Goal: Task Accomplishment & Management: Manage account settings

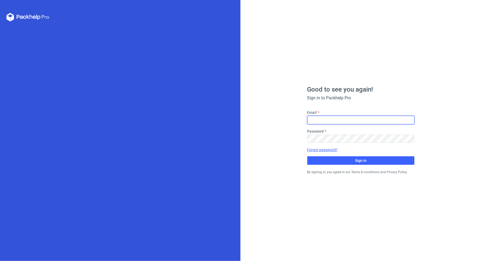
click at [323, 117] on input "Email" at bounding box center [360, 120] width 107 height 9
type input "[PERSON_NAME][EMAIL_ADDRESS][PERSON_NAME][DOMAIN_NAME]"
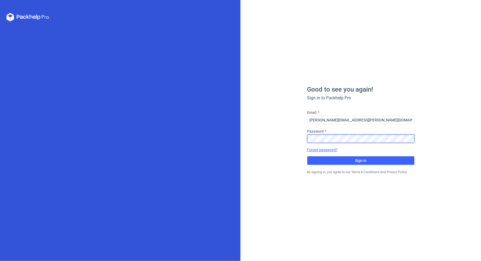
click at [307, 156] on button "Sign in" at bounding box center [360, 160] width 107 height 9
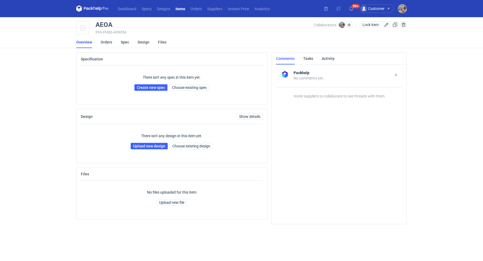
click at [189, 91] on div "There isn't any spec in this item yet. Create new spec Choose existing spec" at bounding box center [172, 82] width 182 height 34
click at [190, 88] on span "Choose existing spec" at bounding box center [189, 88] width 35 height 4
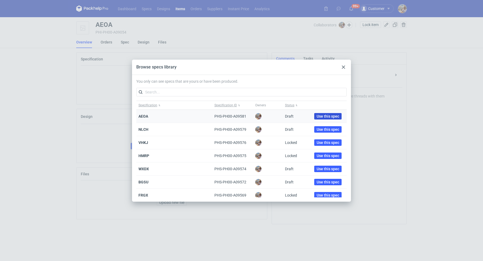
click at [321, 117] on span "Use this spec" at bounding box center [327, 116] width 23 height 4
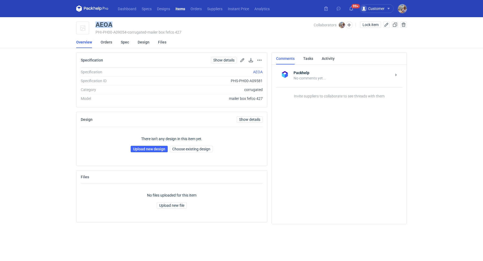
drag, startPoint x: 116, startPoint y: 25, endPoint x: 97, endPoint y: 22, distance: 20.0
click at [97, 22] on div "AEOA" at bounding box center [204, 24] width 218 height 6
copy div "AEOA"
click at [179, 147] on span "Choose existing design" at bounding box center [191, 149] width 38 height 4
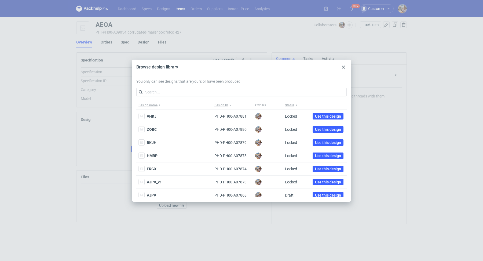
click at [344, 67] on icon at bounding box center [343, 66] width 3 height 3
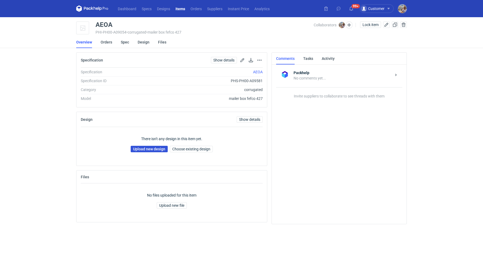
click at [151, 146] on link "Upload new design" at bounding box center [149, 149] width 37 height 6
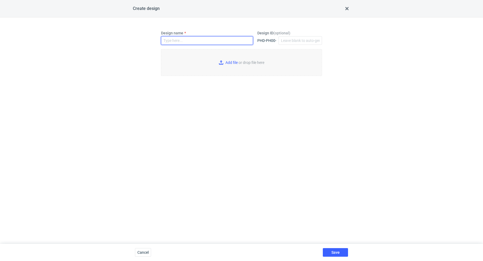
click at [177, 40] on input "Design name" at bounding box center [207, 40] width 92 height 9
paste input "AEOA"
type input "AEOA"
click at [229, 62] on input "Add file or drop file here" at bounding box center [241, 62] width 161 height 27
type input "C:\fakepath\custom__custom____AEOA__d0__oR681674932__2__inside.pdf"
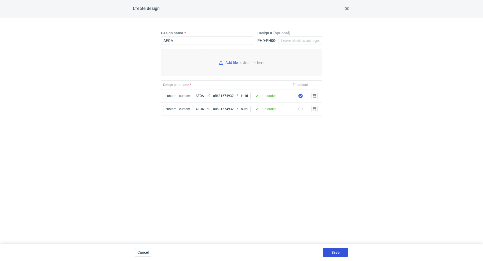
click at [339, 254] on span "Save" at bounding box center [335, 252] width 8 height 4
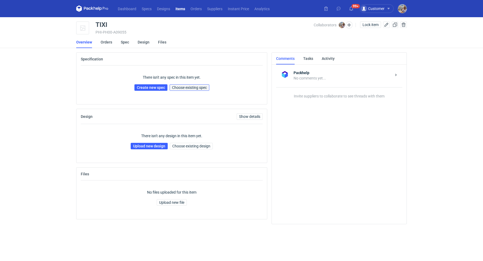
click at [193, 87] on span "Choose existing spec" at bounding box center [189, 88] width 35 height 4
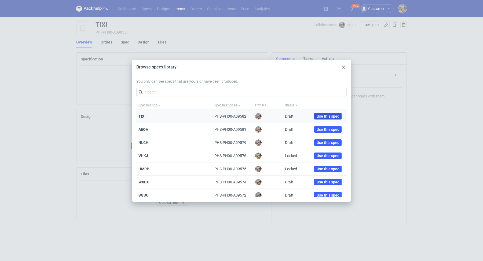
click at [325, 116] on span "Use this spec" at bounding box center [327, 116] width 23 height 4
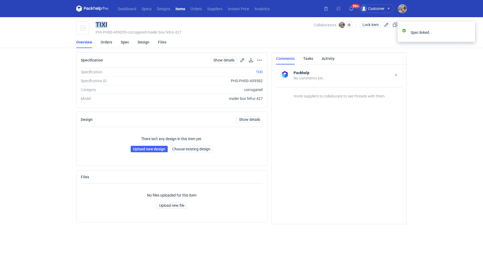
drag, startPoint x: 116, startPoint y: 23, endPoint x: 95, endPoint y: 23, distance: 20.9
click at [95, 23] on div "TIXI PHI-PH00-A09055 • corrugated • mailer box fefco 427 Collaborators Michał P…" at bounding box center [241, 27] width 330 height 13
copy div "TIXI"
click at [148, 149] on link "Upload new design" at bounding box center [149, 149] width 37 height 6
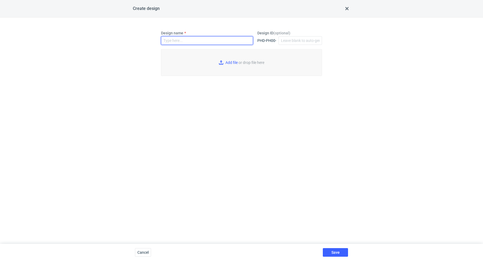
click at [191, 42] on input "Design name" at bounding box center [207, 40] width 92 height 9
paste input "TIXI"
type input "TIXI"
click at [228, 62] on input "Add file or drop file here" at bounding box center [241, 62] width 161 height 27
type input "C:\fakepath\custom__custom____TIXI__d0__oR681674932__2__inside.pdf"
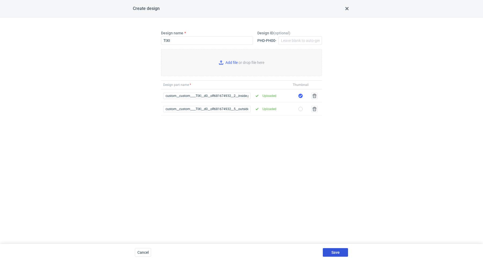
click at [334, 251] on span "Save" at bounding box center [335, 252] width 8 height 4
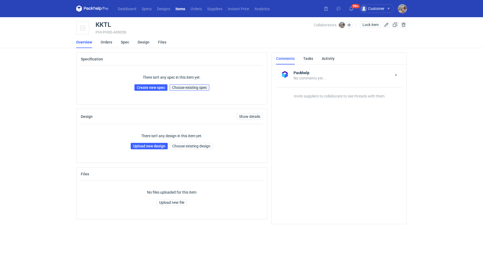
click at [194, 90] on button "Choose existing spec" at bounding box center [189, 87] width 40 height 6
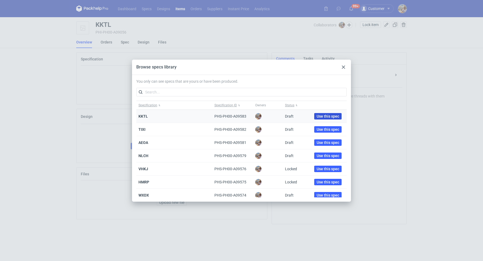
click at [319, 114] on span "Use this spec" at bounding box center [327, 116] width 23 height 4
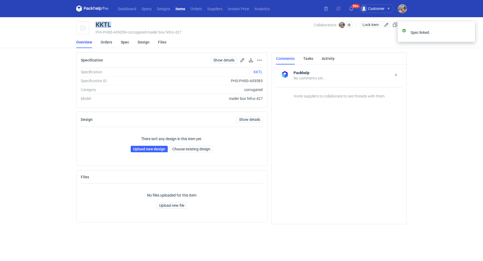
drag, startPoint x: 117, startPoint y: 23, endPoint x: 93, endPoint y: 23, distance: 24.1
click at [93, 23] on div "KKTL PHI-PH00-A09056 • corrugated • mailer box fefco 427 Collaborators [PERSON_…" at bounding box center [241, 27] width 330 height 13
copy div "KKTL"
click at [154, 147] on link "Upload new design" at bounding box center [149, 149] width 37 height 6
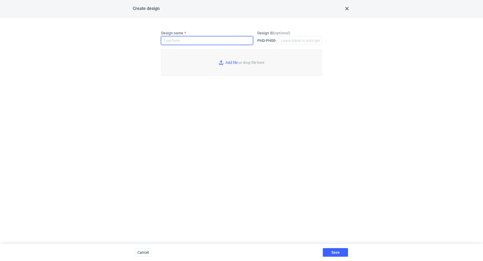
click at [178, 39] on input "Design name" at bounding box center [207, 40] width 92 height 9
paste input "KKTL"
type input "KKTL"
click at [217, 61] on input "Add file or drop file here" at bounding box center [241, 62] width 161 height 27
type input "C:\fakepath\custom__custom____KKTL__d0__oR681674932__2__inside.pdf"
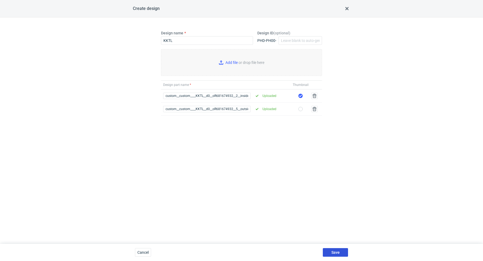
click at [338, 254] on span "Save" at bounding box center [335, 252] width 8 height 4
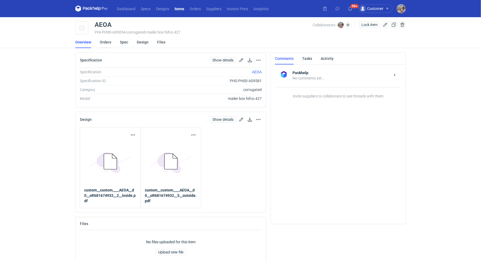
click at [103, 42] on link "Orders" at bounding box center [106, 42] width 12 height 12
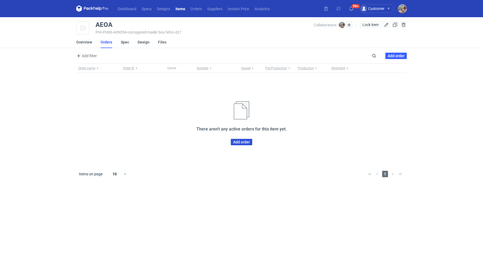
click at [234, 142] on link "Add order" at bounding box center [241, 142] width 21 height 6
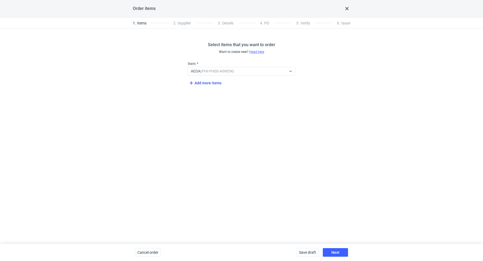
click at [205, 85] on span "Add more items" at bounding box center [204, 83] width 33 height 6
click at [200, 101] on span "Add more items" at bounding box center [204, 101] width 33 height 6
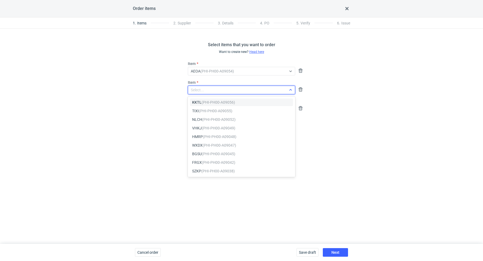
click at [202, 92] on div "Select..." at bounding box center [197, 89] width 13 height 5
paste input "TIXI"
type input "TIXI"
click at [202, 100] on em "(PHI-PH00-A09055)" at bounding box center [216, 102] width 34 height 4
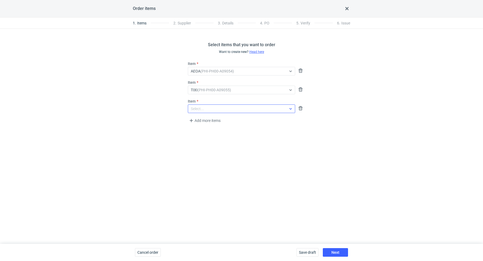
click at [202, 106] on div "Select..." at bounding box center [197, 108] width 13 height 5
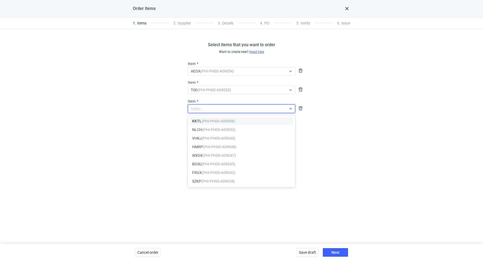
paste input "KKTL"
type input "KKTL"
click at [202, 122] on em "(PHI-PH00-A09056)" at bounding box center [218, 121] width 34 height 4
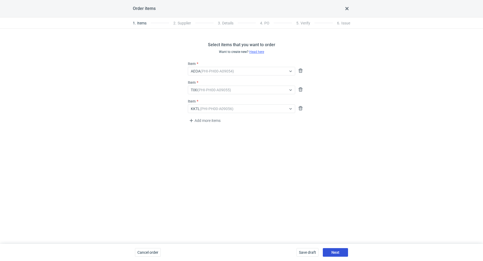
click at [336, 252] on span "Next" at bounding box center [335, 252] width 8 height 4
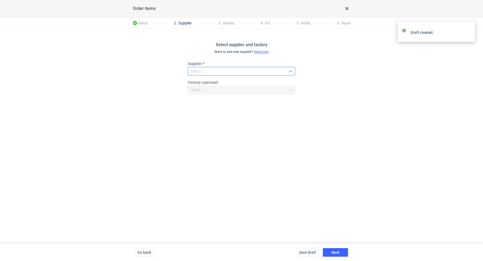
click at [223, 72] on div "Select..." at bounding box center [237, 71] width 98 height 8
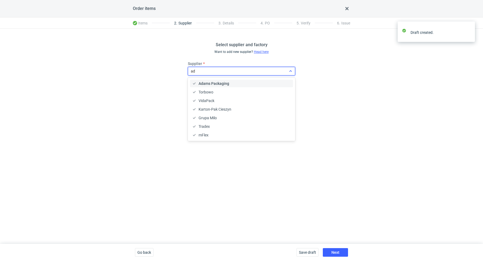
type input "ada"
click at [221, 81] on span "Adams Packaging" at bounding box center [213, 83] width 31 height 5
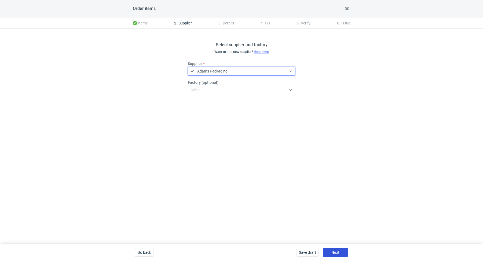
click at [339, 253] on button "Next" at bounding box center [335, 252] width 25 height 9
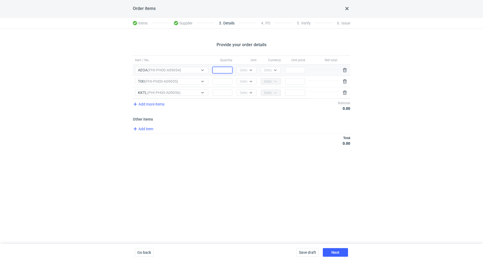
click at [221, 68] on input "Quantity" at bounding box center [222, 70] width 20 height 6
type input "1"
click at [222, 80] on input "Quantity" at bounding box center [222, 81] width 20 height 6
type input "1"
click at [222, 92] on input "Quantity" at bounding box center [222, 92] width 20 height 6
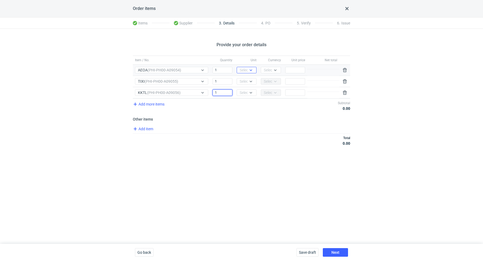
type input "1"
click at [252, 69] on icon at bounding box center [251, 70] width 4 height 4
click at [248, 82] on div "pcs" at bounding box center [246, 80] width 11 height 5
click at [248, 82] on div at bounding box center [250, 81] width 6 height 4
click at [249, 90] on div "pcs" at bounding box center [246, 91] width 11 height 5
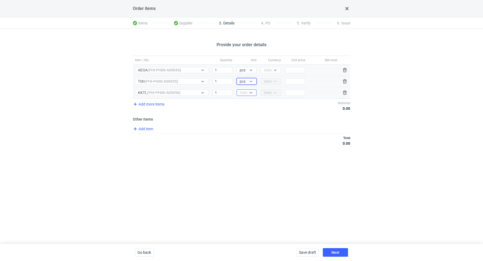
click at [249, 92] on icon at bounding box center [251, 92] width 4 height 4
click at [248, 101] on div "pcs" at bounding box center [246, 102] width 11 height 5
click at [277, 70] on div at bounding box center [275, 70] width 6 height 4
click at [275, 81] on div "PLN" at bounding box center [270, 80] width 11 height 5
click at [292, 71] on input "Price" at bounding box center [295, 70] width 20 height 6
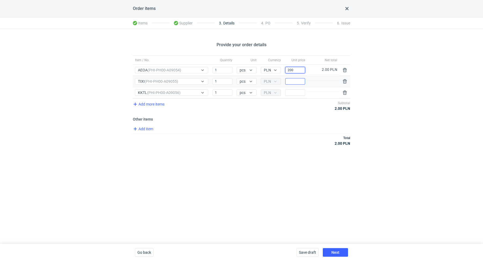
type input "200"
click at [294, 78] on input "Price" at bounding box center [295, 81] width 20 height 6
type input "200"
click at [289, 92] on input "Price" at bounding box center [295, 92] width 20 height 6
type input "200"
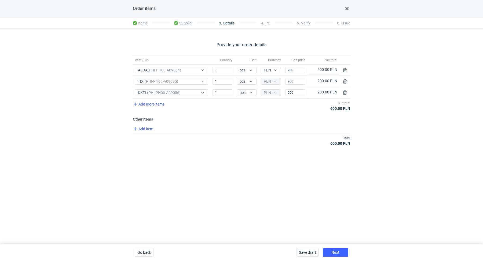
click at [271, 135] on div "Total 600.00 PLN" at bounding box center [241, 140] width 217 height 14
click at [338, 249] on button "Next" at bounding box center [335, 252] width 25 height 9
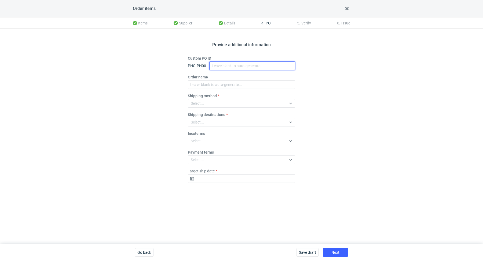
click at [230, 68] on input "Custom PO ID" at bounding box center [252, 65] width 86 height 9
paste input "R681674932"
paste input "AEOA"
paste input "TIXI"
paste input "KKTL"
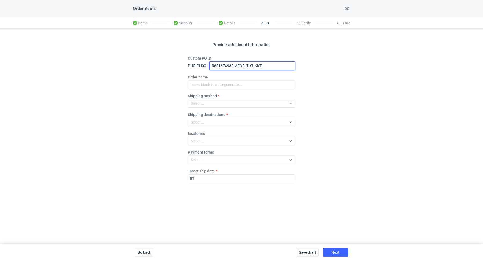
drag, startPoint x: 275, startPoint y: 68, endPoint x: 215, endPoint y: 52, distance: 62.1
click at [215, 52] on div "Provide additional information Custom PO ID PHO-PH00- R681674932_AEOA_TIXI_KKTL…" at bounding box center [241, 136] width 483 height 215
type input "R681674932_AEOA_TIXI_KKTL"
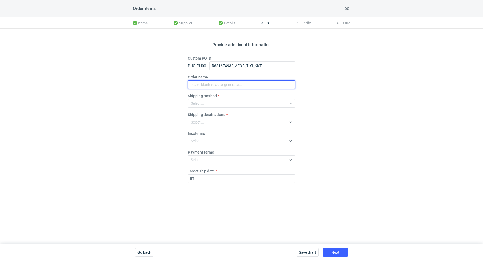
click at [221, 84] on input "Order name" at bounding box center [241, 84] width 107 height 9
paste input "R681674932_AEOA_TIXI_KKTL"
type input "R681674932_AEOA_TIXI_KKTL"
click at [219, 103] on div "Select..." at bounding box center [237, 103] width 98 height 8
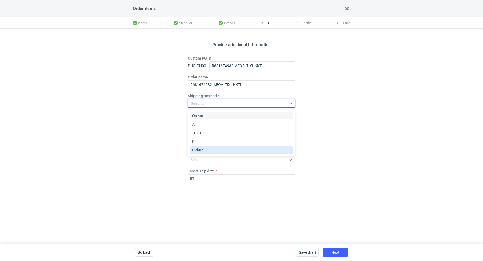
click at [219, 150] on div "Pickup" at bounding box center [241, 149] width 99 height 5
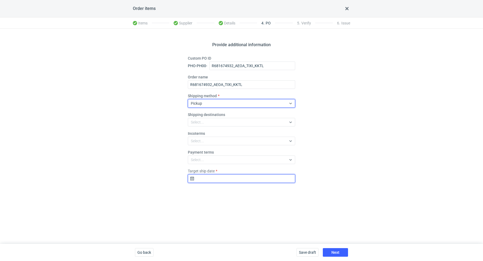
click at [211, 181] on input "Target ship date" at bounding box center [241, 178] width 107 height 9
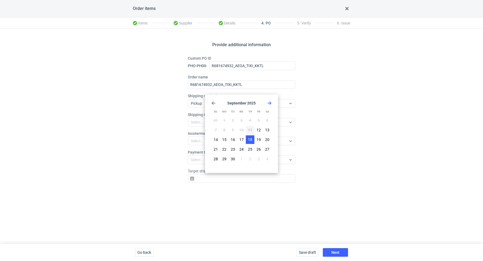
click at [249, 142] on span "18" at bounding box center [250, 139] width 4 height 5
type input "2025-09-18"
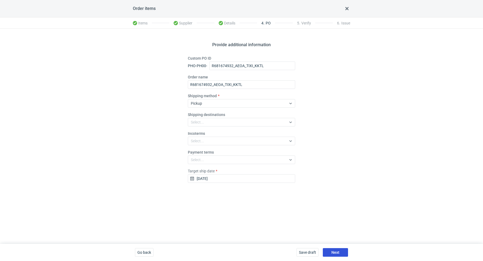
click at [330, 251] on button "Next" at bounding box center [335, 252] width 25 height 9
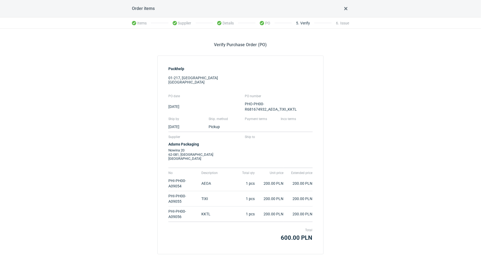
scroll to position [29, 0]
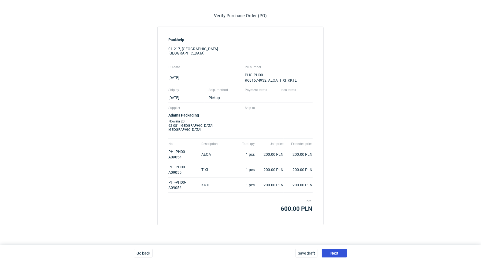
click at [335, 253] on span "Next" at bounding box center [334, 253] width 8 height 4
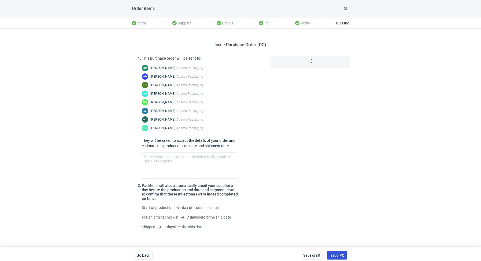
click at [335, 253] on span "Issue PO" at bounding box center [337, 255] width 15 height 4
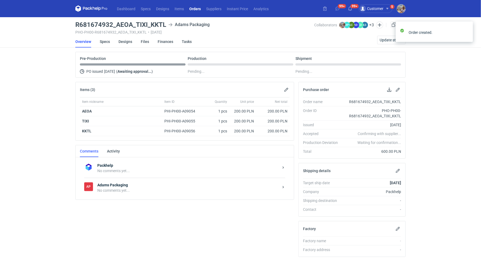
click at [113, 188] on div "No comments yet..." at bounding box center [188, 189] width 182 height 5
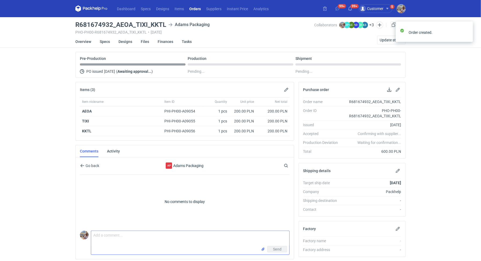
click at [125, 236] on textarea "Comment message" at bounding box center [190, 238] width 198 height 15
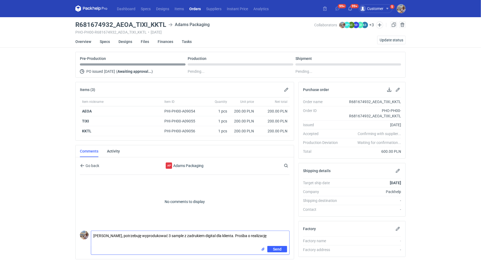
type textarea "Hej Martyna, potrzebuję wyprodukować 3 sample z zadrukiem digital dla klienta. …"
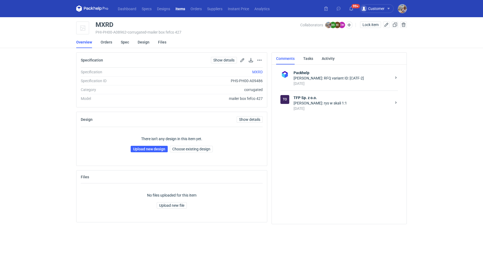
click at [330, 106] on div "2 days ago" at bounding box center [342, 108] width 98 height 5
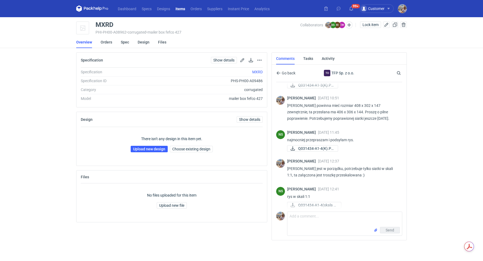
scroll to position [469, 0]
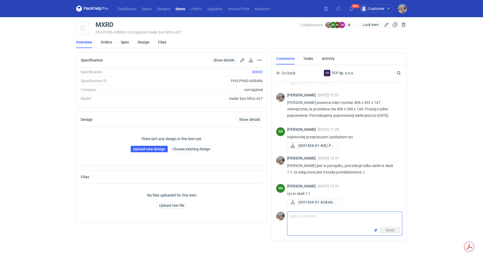
click at [306, 223] on textarea "Comment message" at bounding box center [344, 219] width 114 height 15
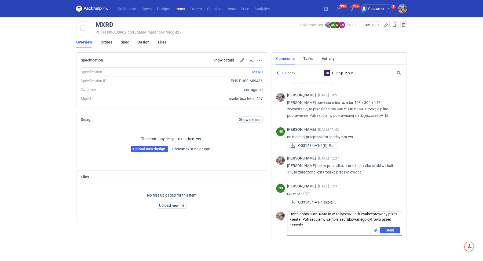
scroll to position [0, 0]
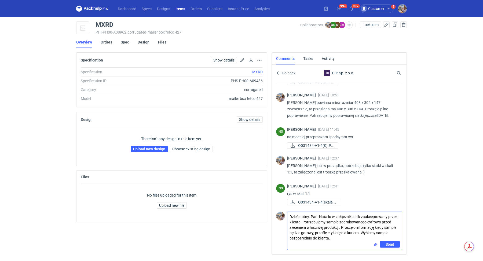
type textarea "Dzień dobry. Pani Natalio w załączniku plik zaakceptowany przez klienta. Potrze…"
click at [376, 242] on input "file" at bounding box center [375, 244] width 4 height 6
click at [387, 254] on span "Send" at bounding box center [388, 256] width 9 height 4
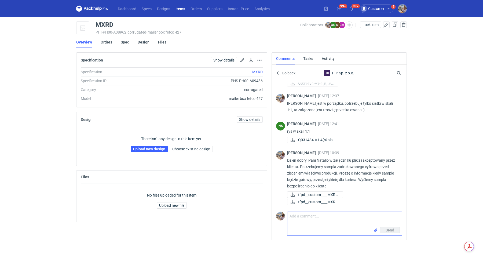
scroll to position [531, 0]
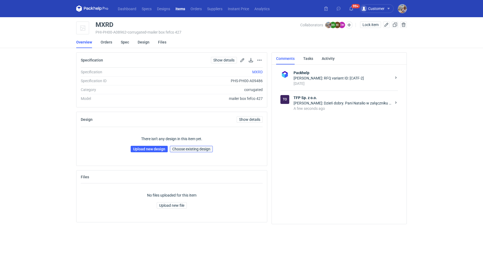
click at [188, 148] on span "Choose existing design" at bounding box center [191, 149] width 38 height 4
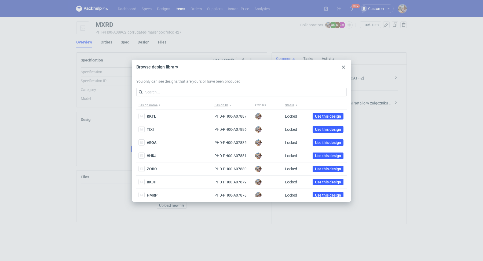
click at [343, 67] on use at bounding box center [343, 66] width 3 height 3
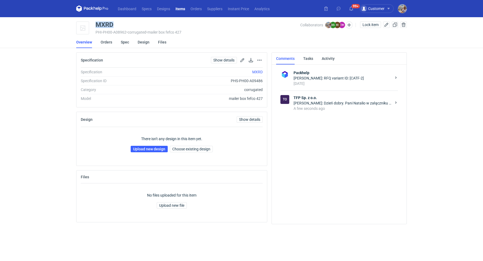
drag, startPoint x: 114, startPoint y: 24, endPoint x: 93, endPoint y: 23, distance: 21.2
click at [93, 23] on div "MXRD PHI-PH00-A08962 • corrugated • mailer box fefco 427 Collaborators [PERSON_…" at bounding box center [241, 27] width 330 height 13
copy div "MXRD"
click at [153, 148] on link "Upload new design" at bounding box center [149, 149] width 37 height 6
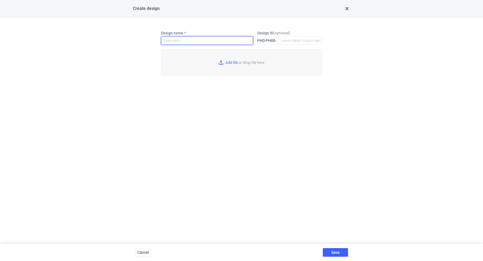
click at [184, 40] on input "Design name" at bounding box center [207, 40] width 92 height 9
paste input "MXRD"
type input "MXRD"
click at [334, 250] on span "Save" at bounding box center [335, 252] width 8 height 4
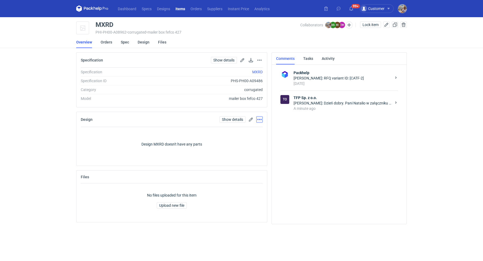
click at [258, 121] on button "button" at bounding box center [259, 119] width 6 height 6
click at [243, 140] on button "Remove from item" at bounding box center [235, 143] width 49 height 9
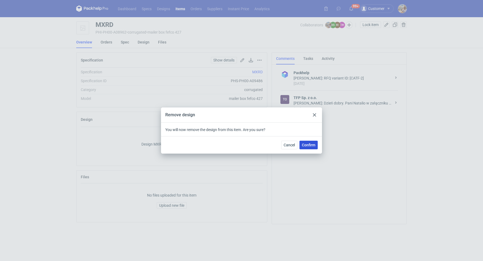
click at [300, 143] on button "Confirm" at bounding box center [308, 144] width 18 height 9
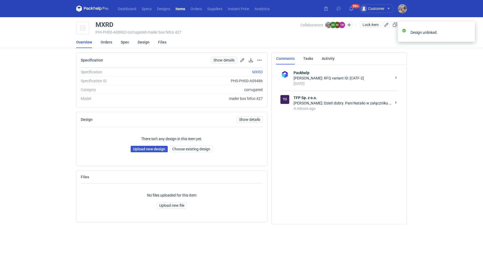
click at [154, 146] on link "Upload new design" at bounding box center [149, 149] width 37 height 6
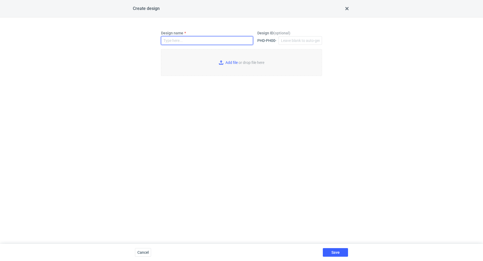
click at [183, 40] on input "Design name" at bounding box center [207, 40] width 92 height 9
paste input "MXRD"
type input "MXRD"
click at [230, 64] on input "Add file or drop file here" at bounding box center [241, 62] width 161 height 27
type input "C:\fakepath\tfpd__custom____MXRD__d0__oR565910165__v3 (1).pdf"
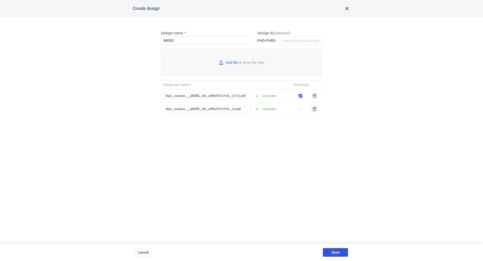
click at [333, 253] on span "Save" at bounding box center [335, 252] width 8 height 4
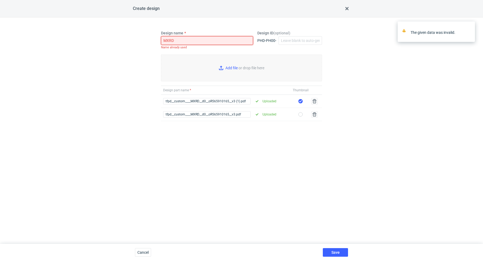
click at [188, 40] on input "MXRD" at bounding box center [207, 40] width 92 height 9
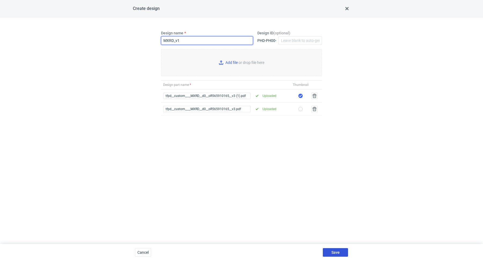
type input "MXRD_v1"
click at [336, 252] on span "Save" at bounding box center [335, 252] width 8 height 4
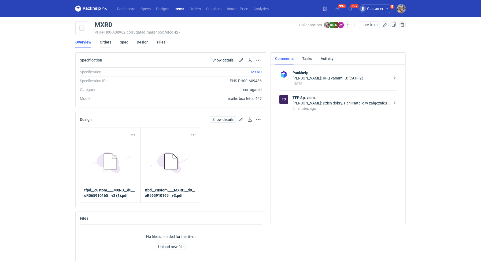
click at [106, 42] on link "Orders" at bounding box center [106, 42] width 12 height 12
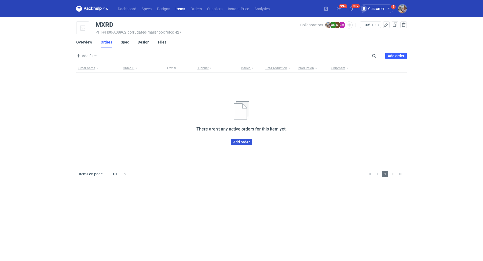
click at [240, 142] on link "Add order" at bounding box center [241, 142] width 21 height 6
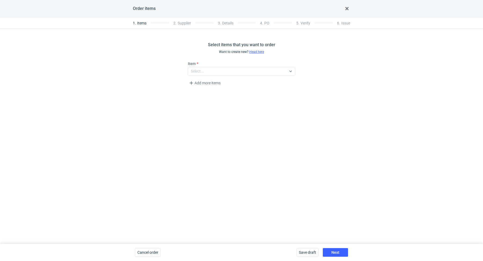
click at [341, 245] on div "Save draft Next" at bounding box center [322, 251] width 56 height 17
click at [340, 252] on button "Next" at bounding box center [335, 252] width 25 height 9
click at [217, 69] on div "Select..." at bounding box center [237, 71] width 98 height 8
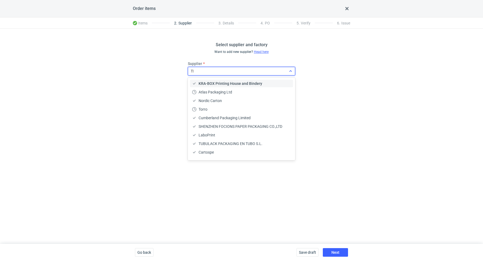
type input "TFP"
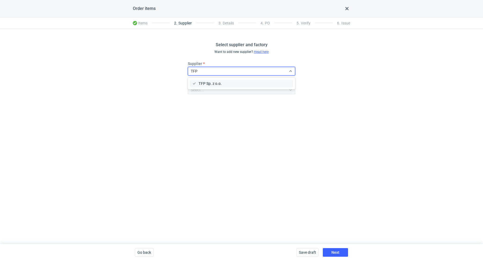
click at [223, 84] on div "TFP Sp. z o.o." at bounding box center [241, 83] width 99 height 5
click at [334, 252] on span "Next" at bounding box center [335, 252] width 8 height 4
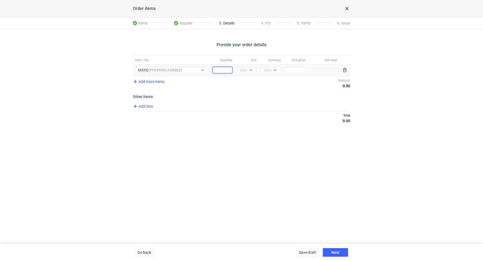
click at [222, 70] on input "Quantity" at bounding box center [222, 70] width 20 height 6
paste input "5000"
type input "5000"
click at [248, 71] on div at bounding box center [250, 70] width 6 height 4
click at [250, 82] on div "pcs" at bounding box center [246, 80] width 11 height 5
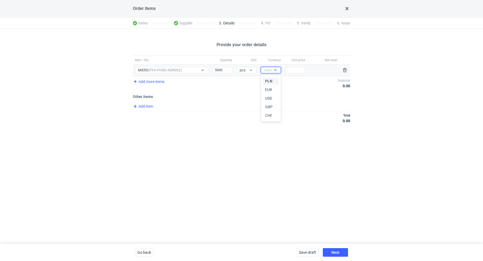
click at [265, 71] on div "Select..." at bounding box center [270, 69] width 13 height 5
click at [272, 81] on span "PLN" at bounding box center [268, 80] width 7 height 5
click at [299, 72] on input "Price" at bounding box center [295, 70] width 20 height 6
paste input "3.27"
type input "3.27"
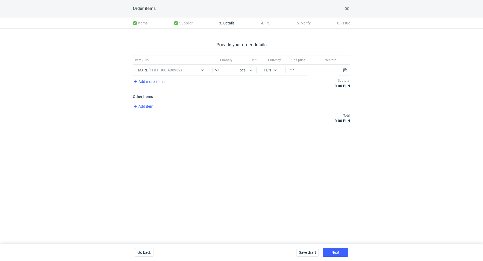
click at [281, 120] on div "Total 0.00 PLN" at bounding box center [241, 118] width 217 height 14
click at [148, 111] on div "Total 16 350.00 PLN" at bounding box center [241, 118] width 217 height 14
click at [145, 105] on span "Add item" at bounding box center [143, 106] width 22 height 6
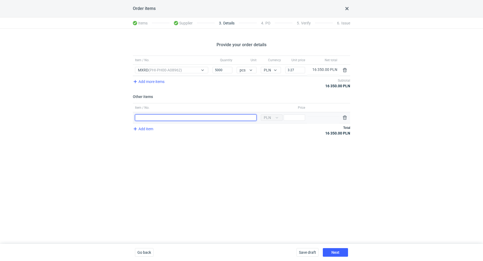
click at [159, 116] on input "Item / No." at bounding box center [195, 117] width 121 height 6
type input "Wykrojnik"
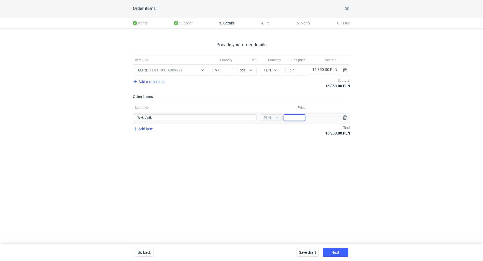
click at [289, 116] on input "Price" at bounding box center [293, 117] width 21 height 6
paste input "2200"
type input "2200"
click at [339, 249] on button "Next" at bounding box center [335, 252] width 25 height 9
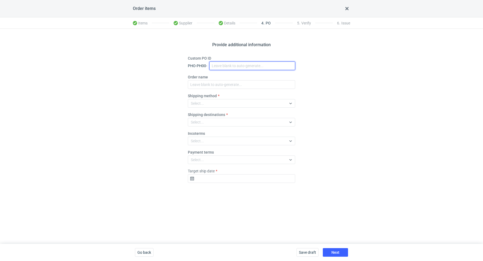
click at [221, 63] on input "Custom PO ID" at bounding box center [252, 65] width 86 height 9
paste input "R565910165"
paste input "MXRD"
drag, startPoint x: 254, startPoint y: 66, endPoint x: 213, endPoint y: 58, distance: 41.7
click at [213, 58] on div "Custom PO ID PHO-PH00- R565910165_MXRD" at bounding box center [241, 63] width 107 height 14
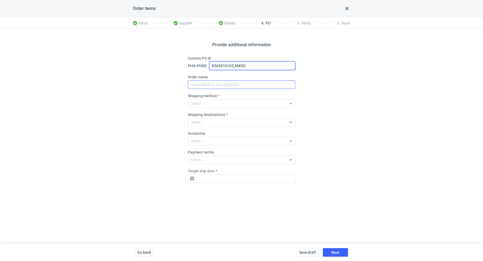
type input "R565910165_MXRD"
click at [223, 87] on input "Order name" at bounding box center [241, 84] width 107 height 9
paste input "R565910165_MXRD"
type input "R565910165_MXRD"
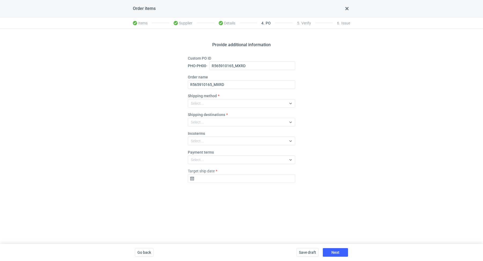
click at [220, 108] on fieldset "Custom PO ID PHO-PH00- R565910165_MXRD Order name R565910165_MXRD Shipping meth…" at bounding box center [241, 121] width 107 height 131
click at [221, 105] on div "Select..." at bounding box center [237, 103] width 98 height 8
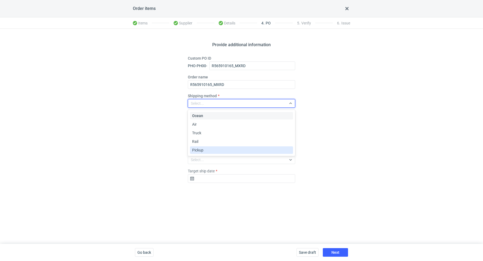
click at [219, 147] on div "Pickup" at bounding box center [241, 149] width 99 height 5
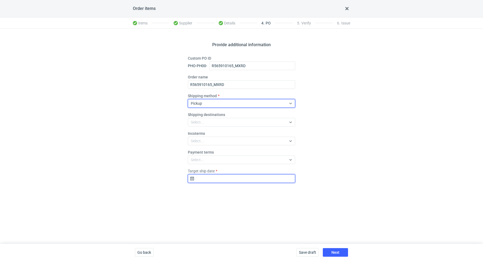
click at [223, 179] on input "Target ship date" at bounding box center [241, 178] width 107 height 9
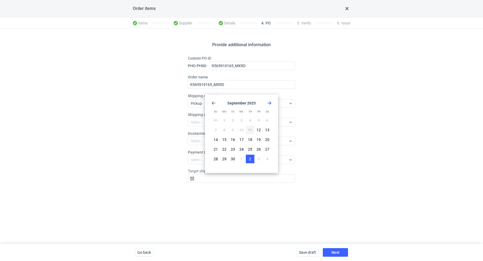
click at [250, 157] on span "2" at bounding box center [250, 158] width 2 height 5
type input "2025-10-02"
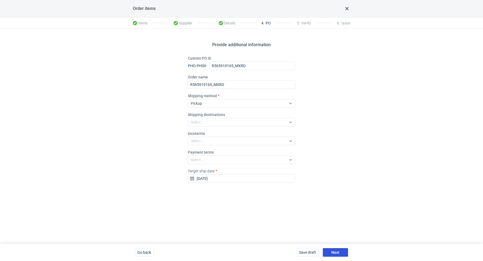
click at [339, 250] on span "Next" at bounding box center [335, 252] width 8 height 4
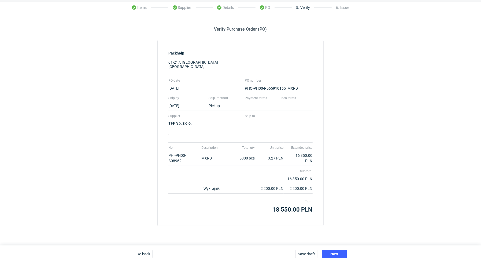
scroll to position [17, 0]
click at [336, 247] on div "Save draft Next" at bounding box center [321, 252] width 56 height 17
click at [336, 249] on button "Next" at bounding box center [334, 252] width 25 height 9
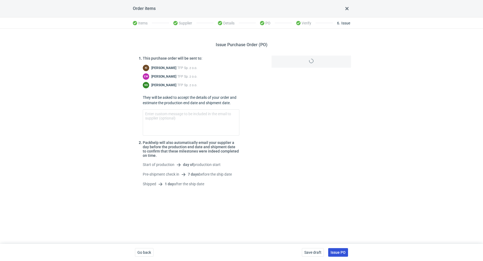
click at [336, 250] on button "Issue PO" at bounding box center [338, 252] width 20 height 9
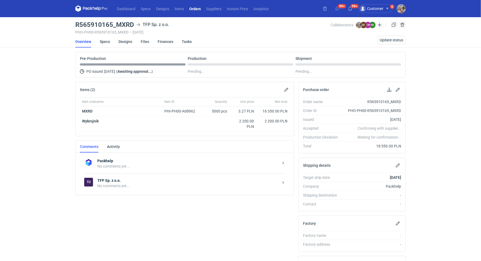
click at [108, 183] on div "No comments yet..." at bounding box center [188, 185] width 182 height 5
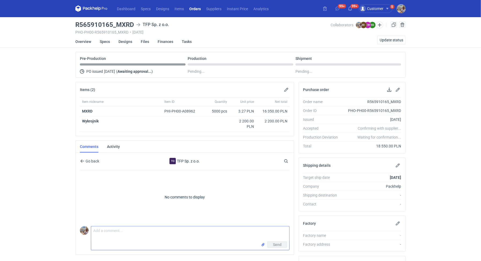
click at [129, 235] on textarea "Comment message" at bounding box center [190, 233] width 198 height 15
paste textarea "Dzień dobry. Pani Natalio w załączniku plik zaakceptowany przez klienta. Potrze…"
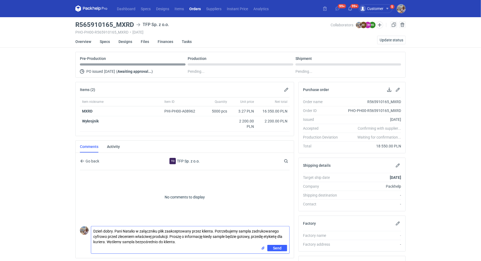
click at [138, 229] on textarea "Dzień dobry. Pani Natalio w załączniku plik zaakceptowany przez klienta. Potrze…" at bounding box center [190, 235] width 198 height 19
drag, startPoint x: 268, startPoint y: 229, endPoint x: 193, endPoint y: 230, distance: 75.6
click at [193, 230] on textarea "Dzień dobry. Pani Natalio wrzucam do systemu zamówienie załączniku plik zaakcep…" at bounding box center [190, 235] width 198 height 19
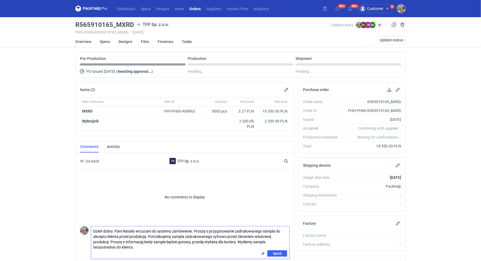
drag, startPoint x: 110, startPoint y: 239, endPoint x: 149, endPoint y: 235, distance: 38.5
click at [149, 235] on textarea "Dzień dobry. Pani Natalio wrzucam do systemu zamówienie. Proszę o przygotowanie…" at bounding box center [190, 238] width 198 height 24
click at [191, 234] on textarea "Dzień dobry. Pani Natalio wrzucam do systemu zamówienie. Proszę o przygotowanie…" at bounding box center [190, 238] width 198 height 24
click at [121, 247] on textarea "Dzień dobry. Pani Natalio wrzucam do systemu zamówienie. Proszę o przygotowanie…" at bounding box center [190, 238] width 198 height 24
type textarea "Dzień dobry. Pani Natalio wrzucam do systemu zamówienie. Proszę o przygotowanie…"
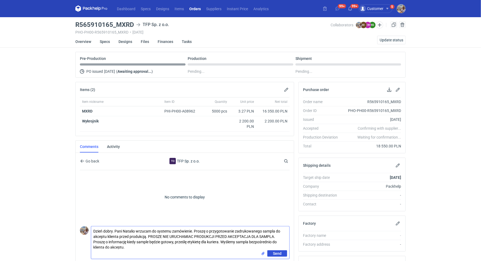
click at [275, 251] on span "Send" at bounding box center [277, 253] width 9 height 4
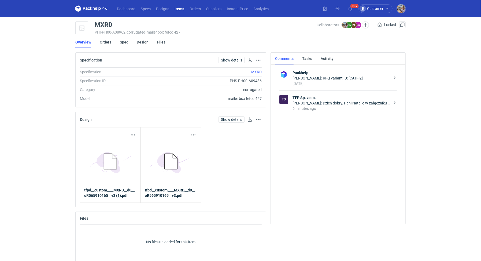
click at [337, 102] on div "Michał Palasek: Dzień dobry. Pani Natalio w załączniku plik zaakceptowany przez…" at bounding box center [342, 102] width 98 height 5
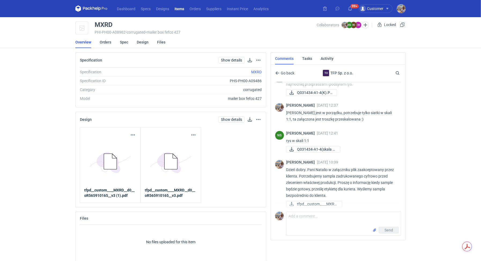
scroll to position [484, 0]
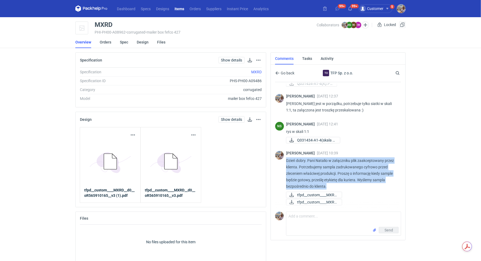
drag, startPoint x: 286, startPoint y: 158, endPoint x: 344, endPoint y: 183, distance: 63.3
click at [344, 183] on div "Michał Palasek 11 Sep 2025 10:39 Dzień dobry. Pani Natalio w załączniku plik za…" at bounding box center [338, 178] width 126 height 62
copy p "Dzień dobry. Pani Natalio w załączniku plik zaakceptowany przez klienta. Potrze…"
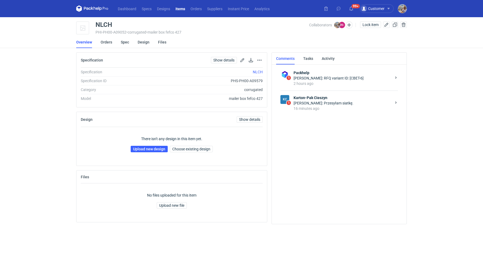
click at [296, 102] on div "[PERSON_NAME]: Przesyłam siatkę." at bounding box center [342, 102] width 98 height 5
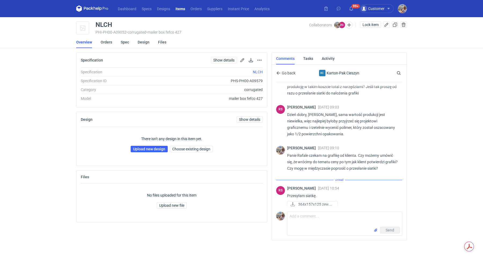
scroll to position [25, 0]
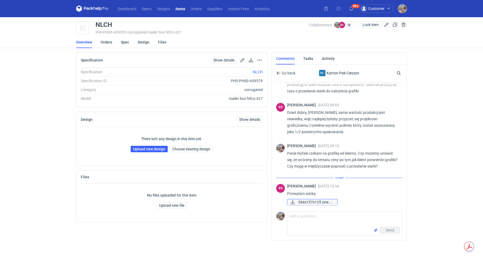
click at [314, 199] on span "364x157x125 zew.pdf" at bounding box center [315, 202] width 35 height 6
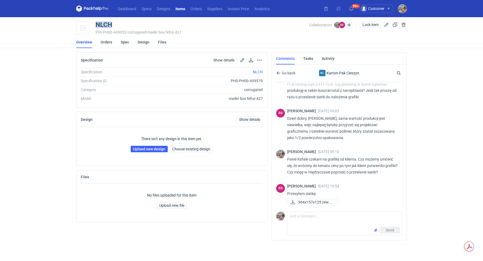
drag, startPoint x: 122, startPoint y: 24, endPoint x: 96, endPoint y: 23, distance: 26.0
click at [96, 23] on div "NLCH" at bounding box center [201, 24] width 213 height 6
copy div "NLCH"
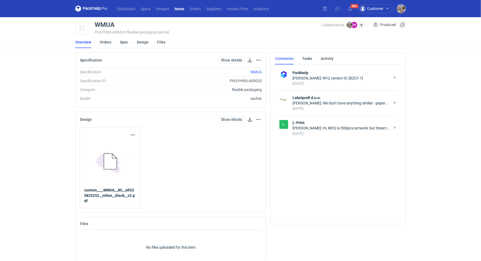
click at [313, 124] on strong "L-Print" at bounding box center [342, 122] width 98 height 5
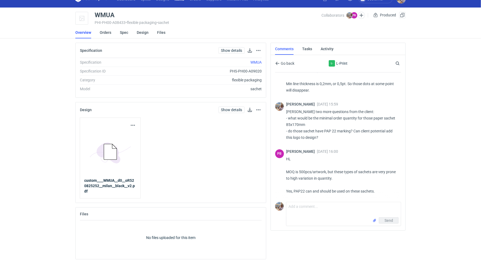
scroll to position [11, 0]
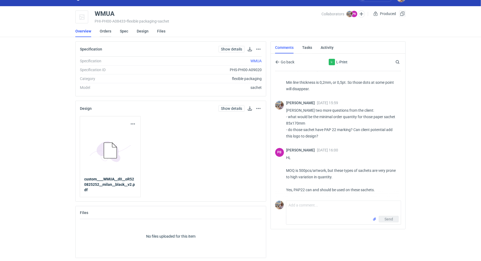
click at [105, 32] on link "Orders" at bounding box center [106, 31] width 12 height 12
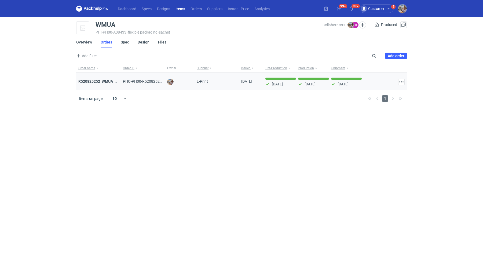
click at [103, 81] on strong "R520825252_WMUA_XUMM_OUKQ" at bounding box center [107, 81] width 59 height 4
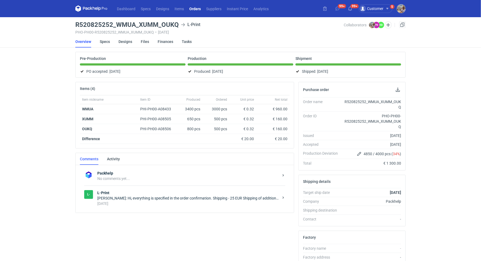
click at [125, 195] on div "[PERSON_NAME]: Hi, everything is specified in the order confirmation. Shipping …" at bounding box center [188, 197] width 182 height 5
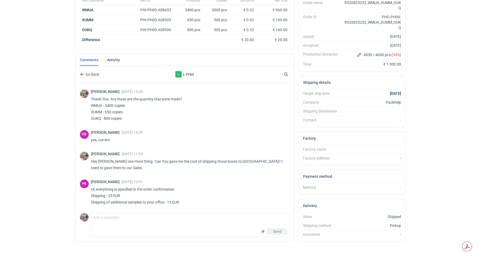
scroll to position [784, 0]
